Goal: Download file/media: Download file/media

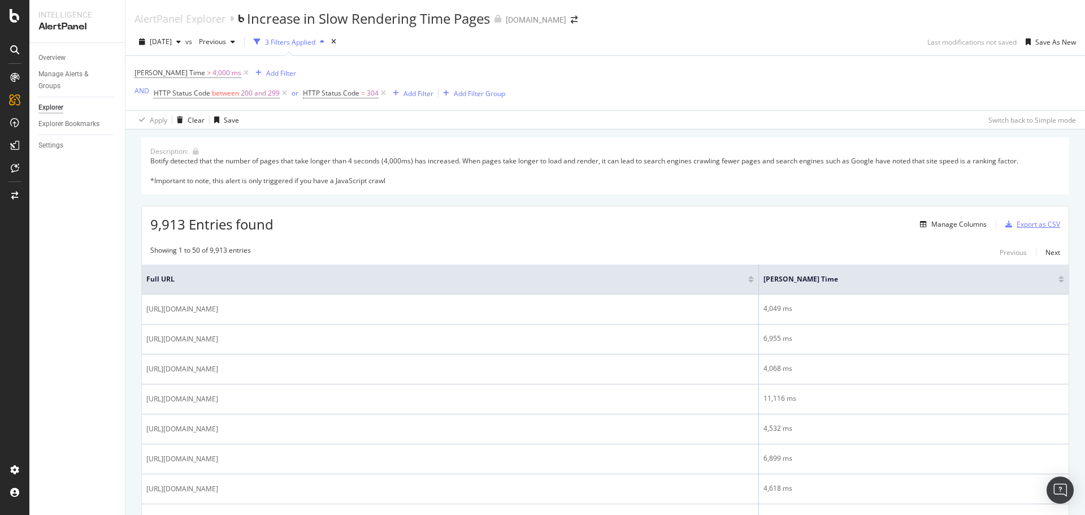
click at [1022, 225] on div "Export as CSV" at bounding box center [1039, 224] width 44 height 10
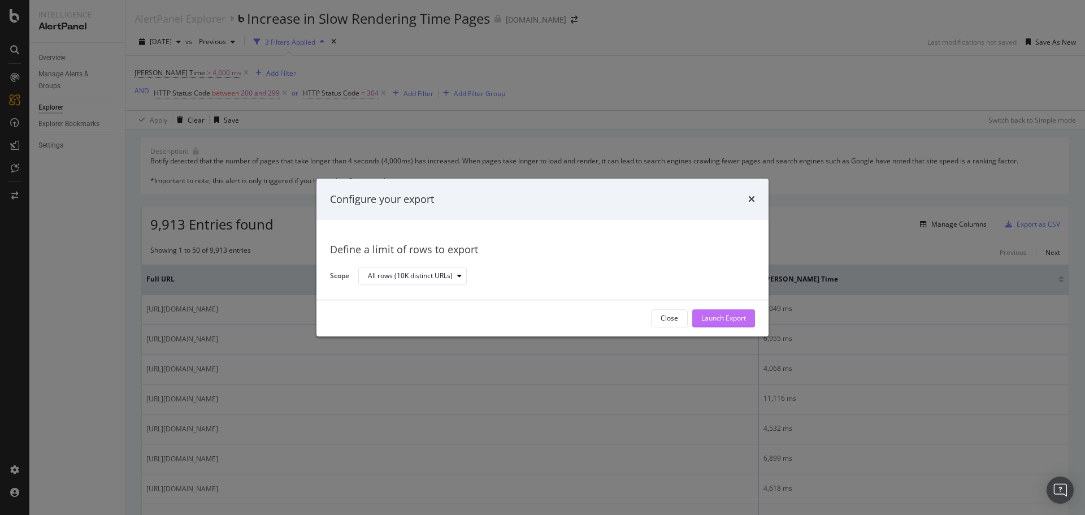
click at [718, 319] on div "Launch Export" at bounding box center [724, 319] width 45 height 10
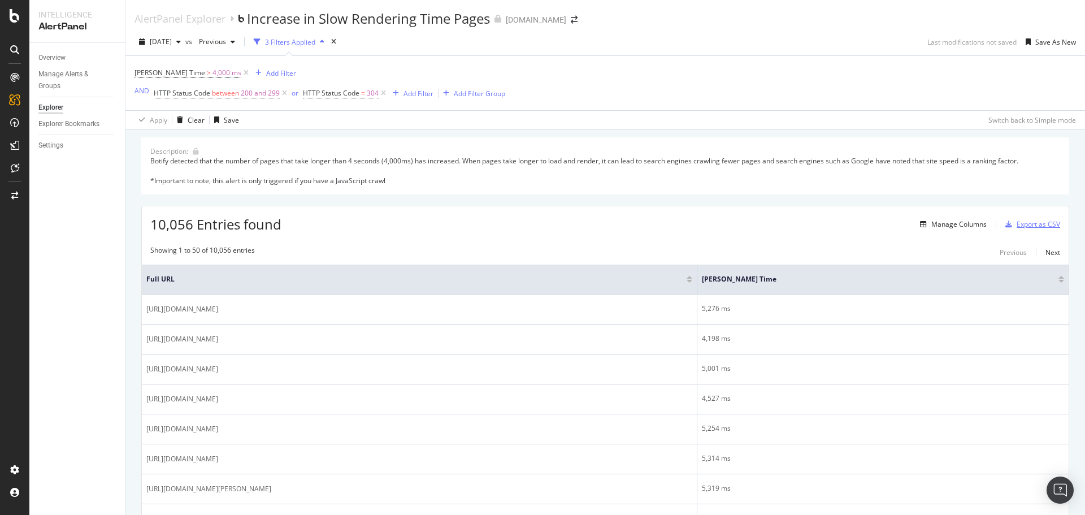
click at [1033, 225] on div "Export as CSV" at bounding box center [1039, 224] width 44 height 10
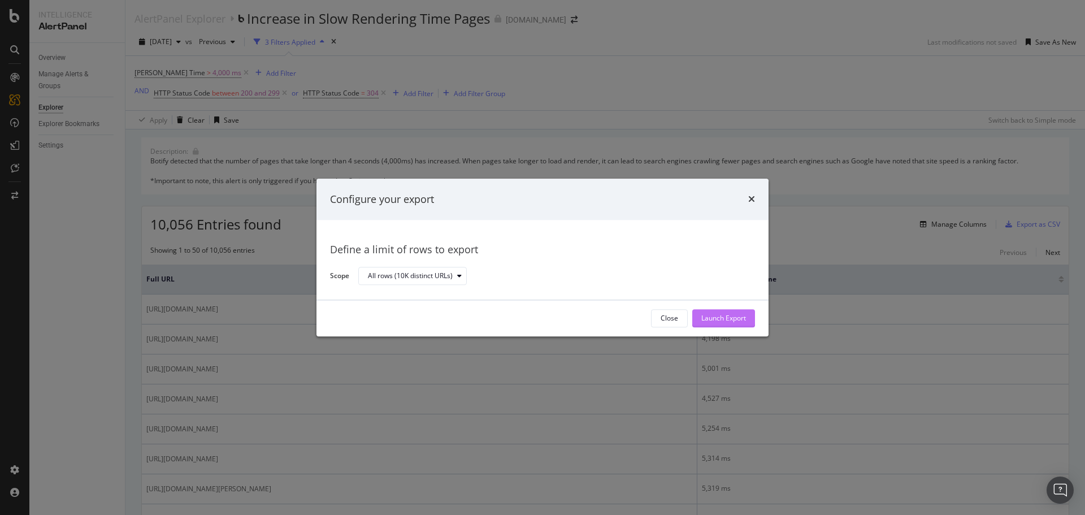
click at [716, 314] on div "Launch Export" at bounding box center [724, 319] width 45 height 10
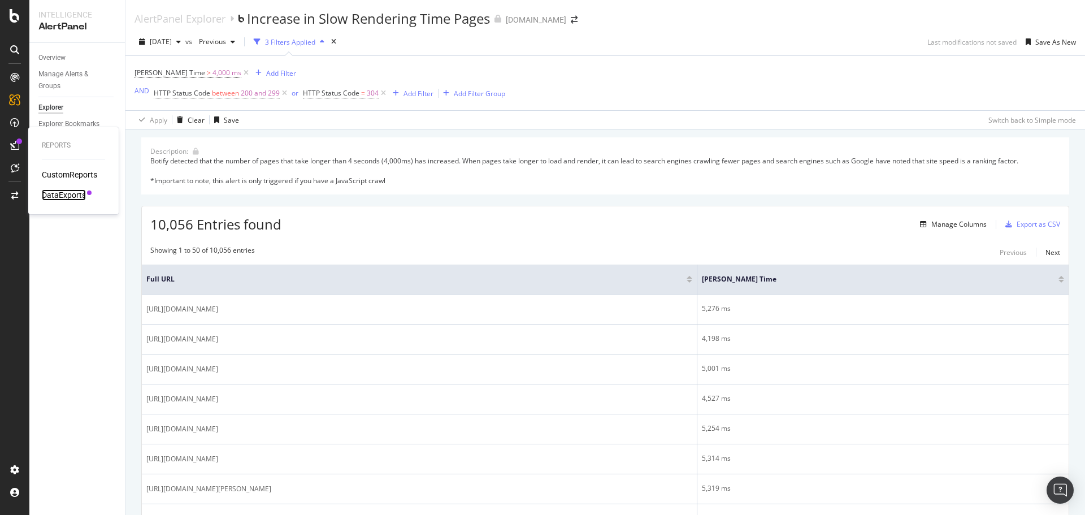
click at [64, 197] on div "DataExports" at bounding box center [64, 194] width 44 height 11
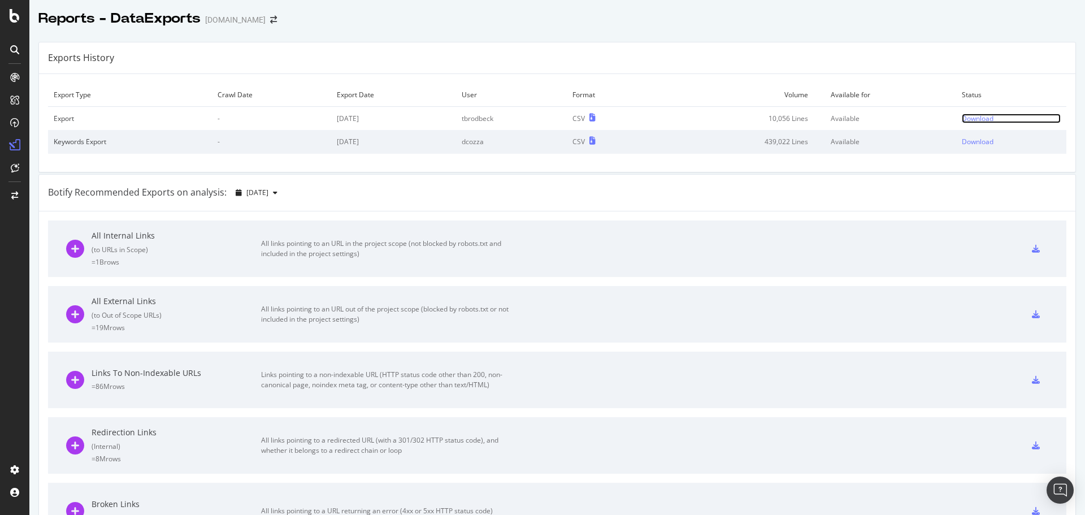
click at [976, 116] on div "Download" at bounding box center [978, 119] width 32 height 10
click at [963, 116] on div "Download" at bounding box center [979, 119] width 32 height 10
